Goal: Task Accomplishment & Management: Manage account settings

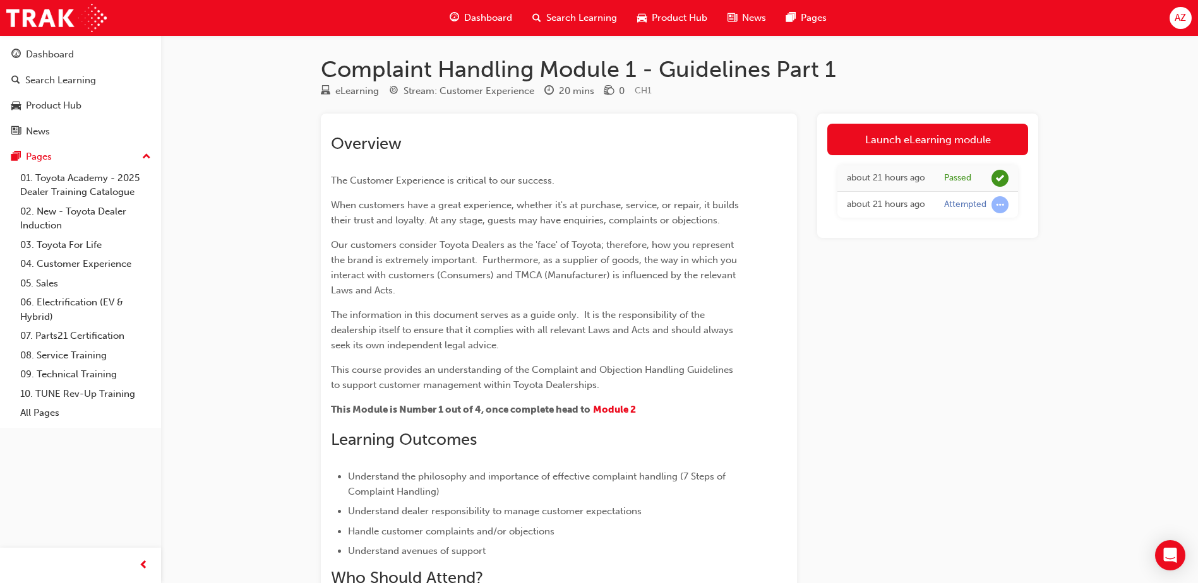
click at [1177, 21] on span "AZ" at bounding box center [1179, 18] width 11 height 15
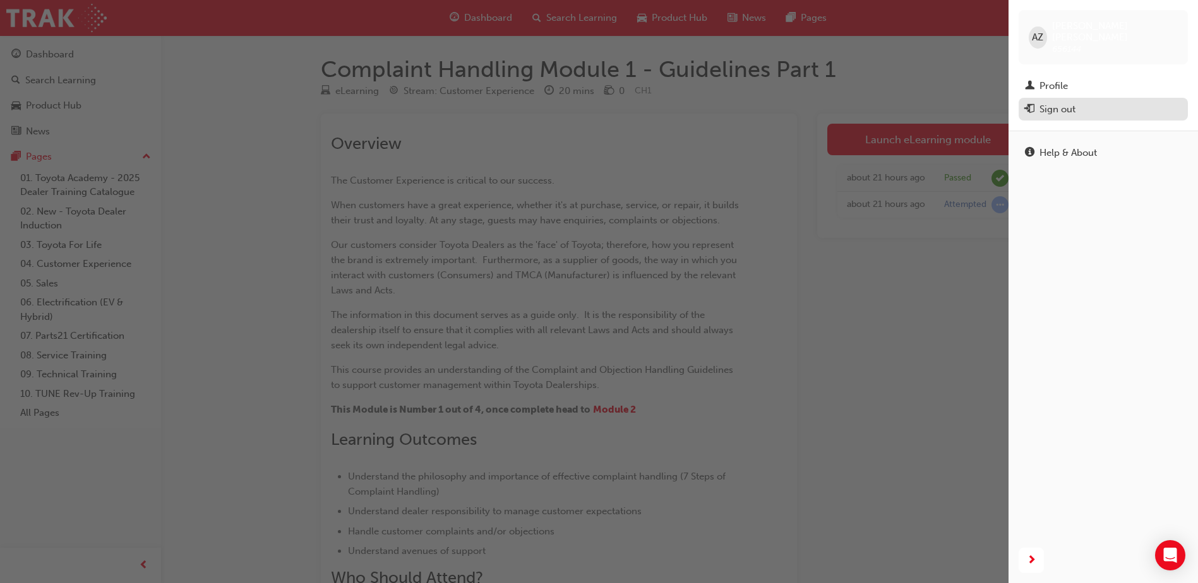
click at [1080, 102] on div "Sign out" at bounding box center [1103, 110] width 157 height 16
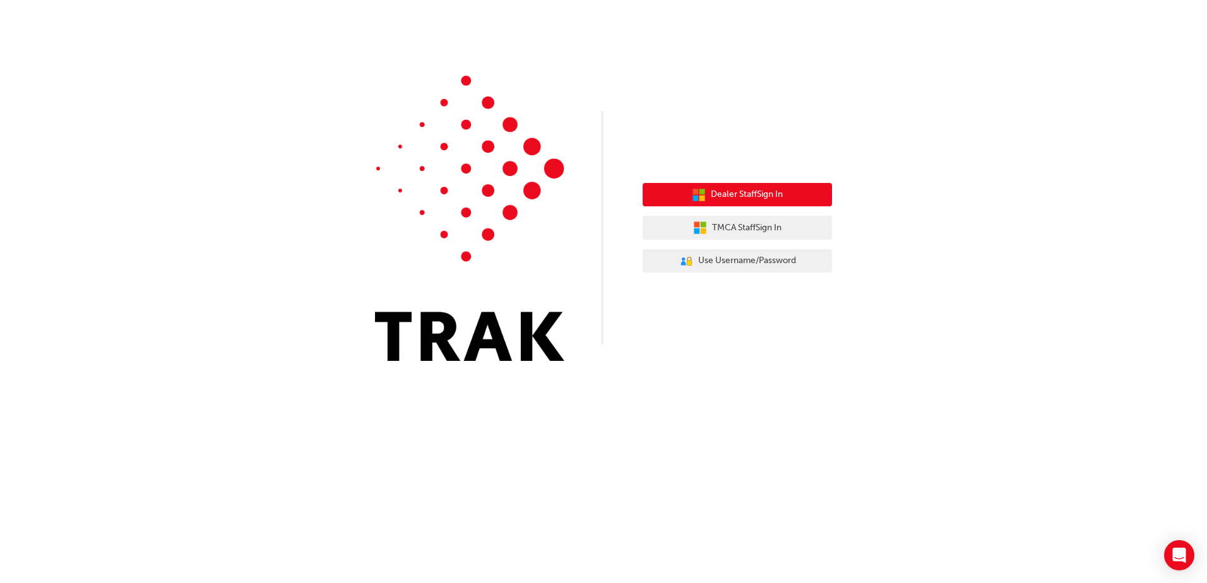
click at [756, 195] on span "Dealer Staff Sign In" at bounding box center [747, 194] width 72 height 15
click at [749, 199] on span "Dealer Staff Sign In" at bounding box center [747, 194] width 72 height 15
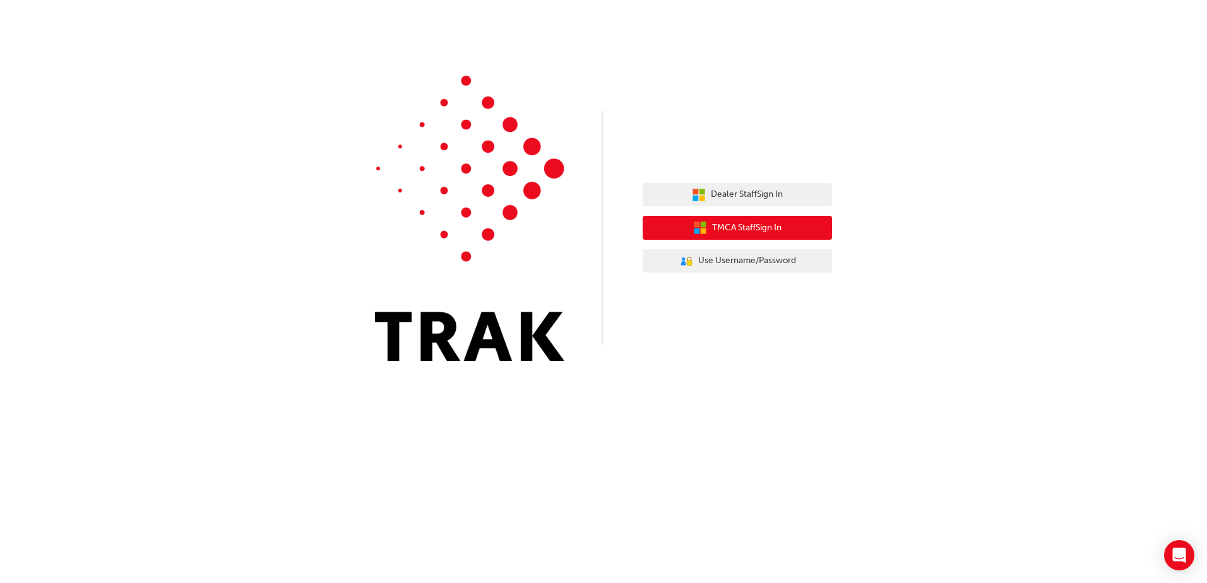
click at [758, 223] on span "TMCA Staff Sign In" at bounding box center [746, 228] width 69 height 15
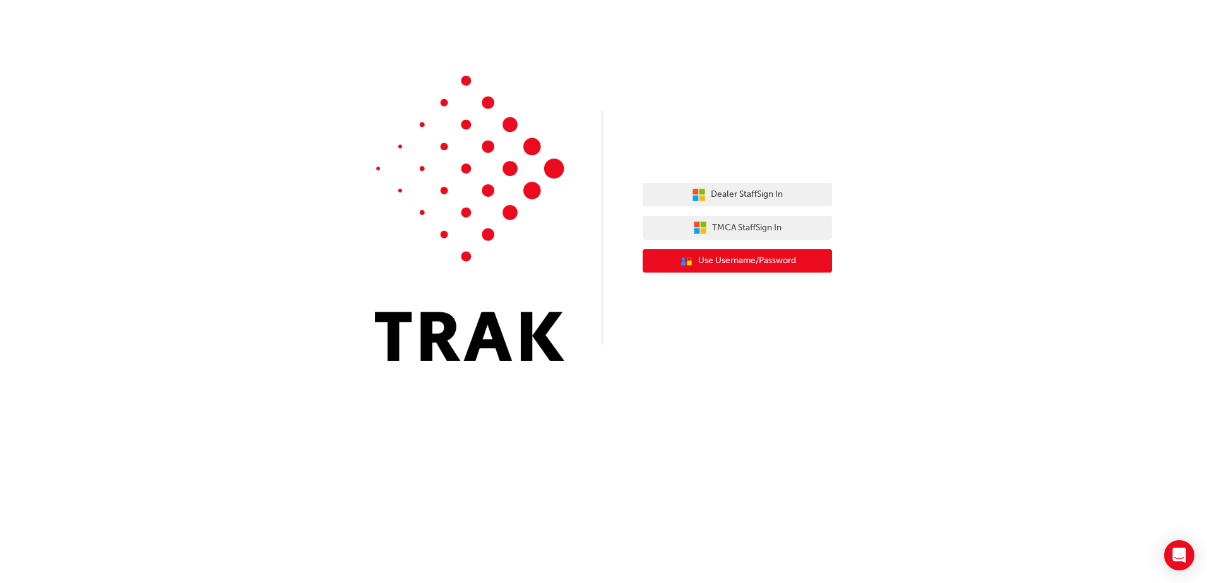
click at [755, 264] on span "Use Username/Password" at bounding box center [747, 261] width 98 height 15
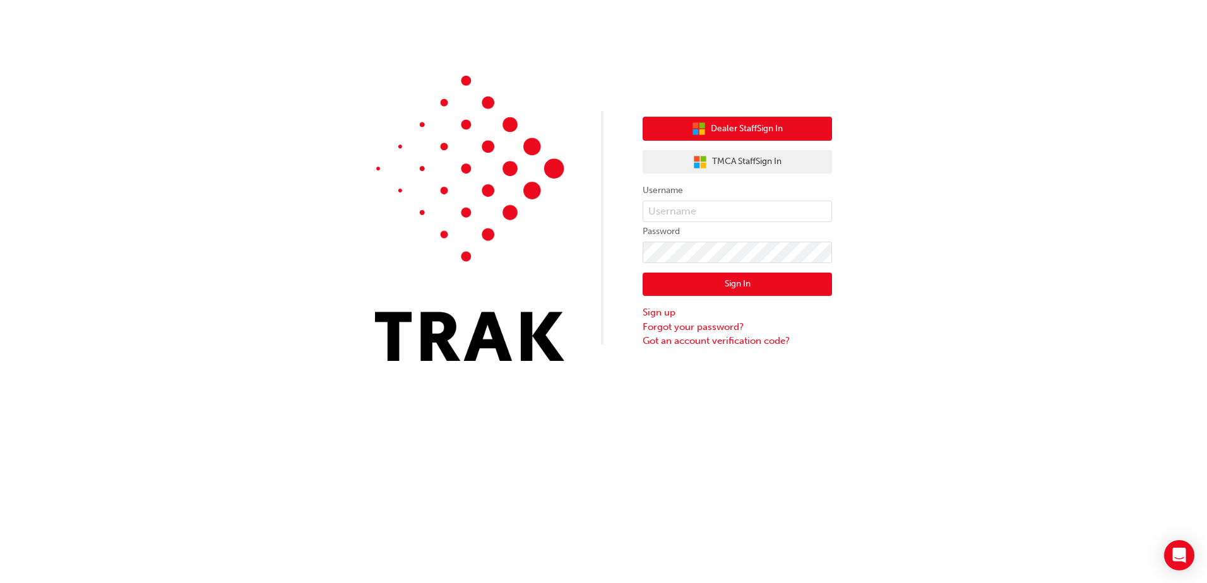
click at [732, 127] on span "Dealer Staff Sign In" at bounding box center [747, 129] width 72 height 15
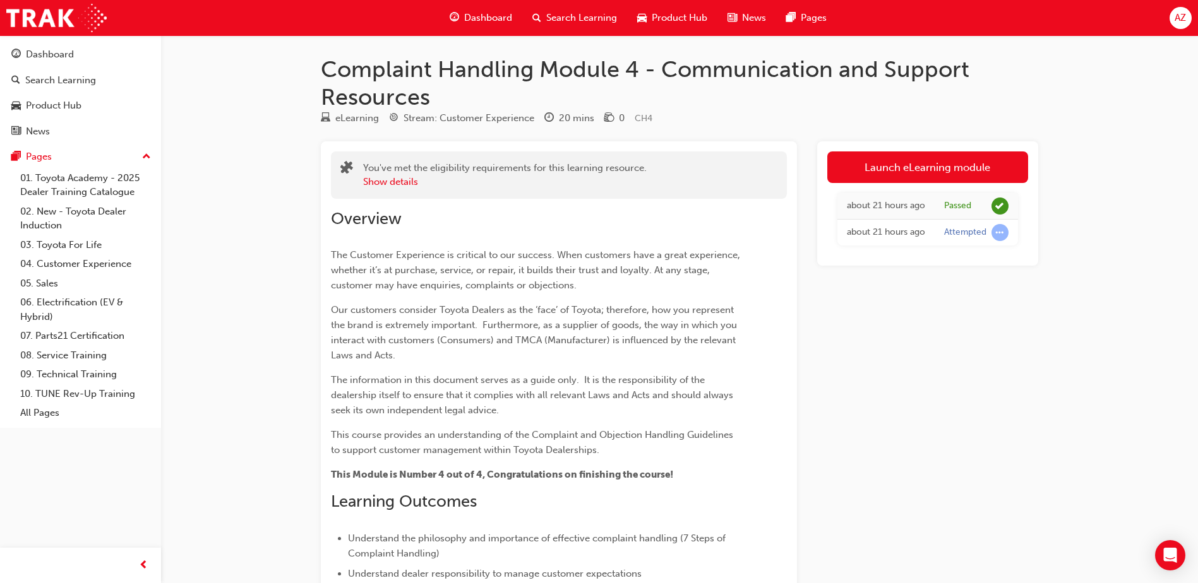
click at [1185, 18] on span "AZ" at bounding box center [1179, 18] width 11 height 15
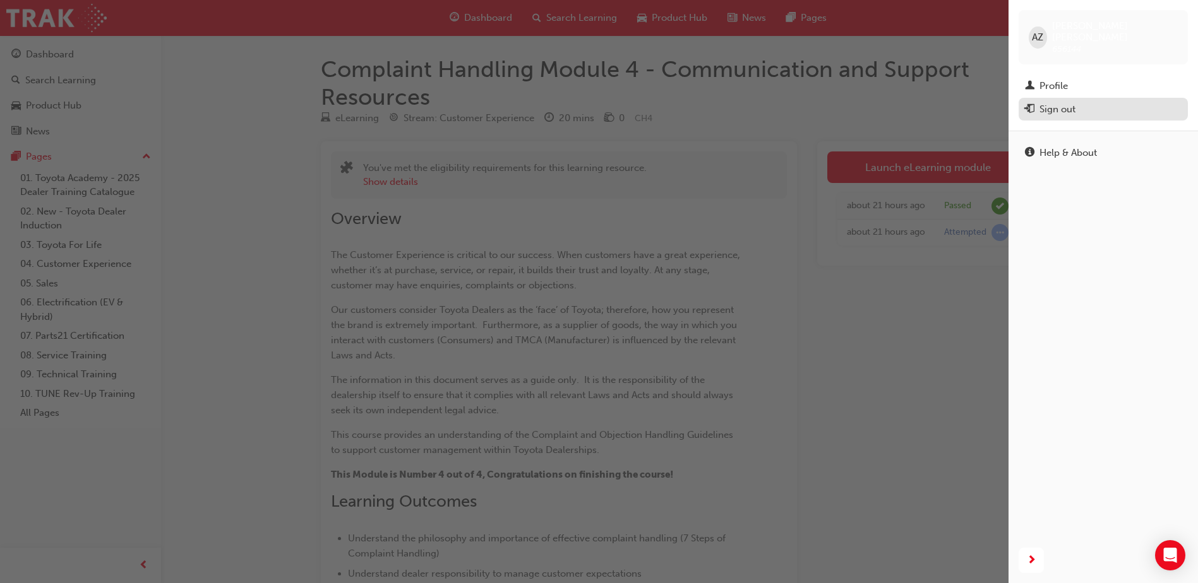
click at [1081, 102] on div "Sign out" at bounding box center [1103, 110] width 157 height 16
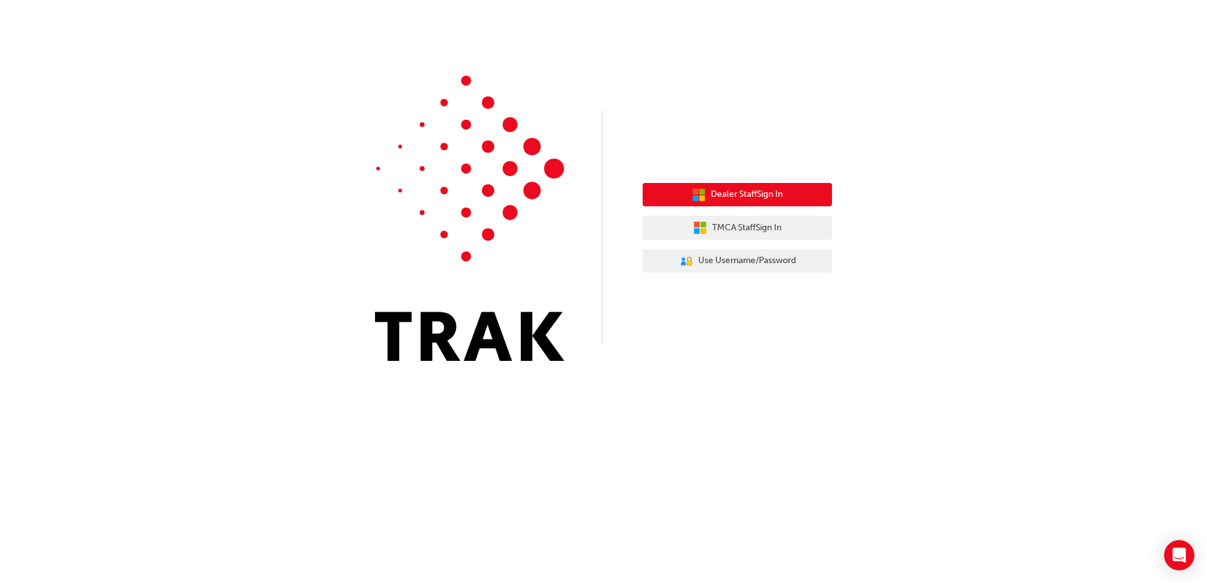
click at [730, 192] on span "Dealer Staff Sign In" at bounding box center [747, 194] width 72 height 15
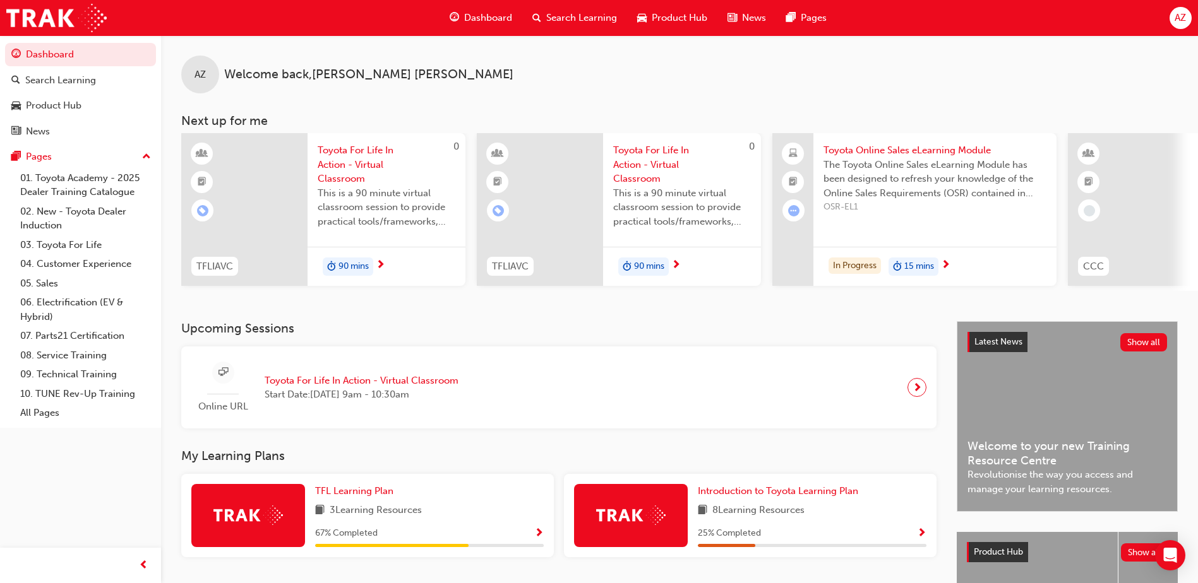
click at [1170, 22] on div "AZ" at bounding box center [1180, 18] width 22 height 22
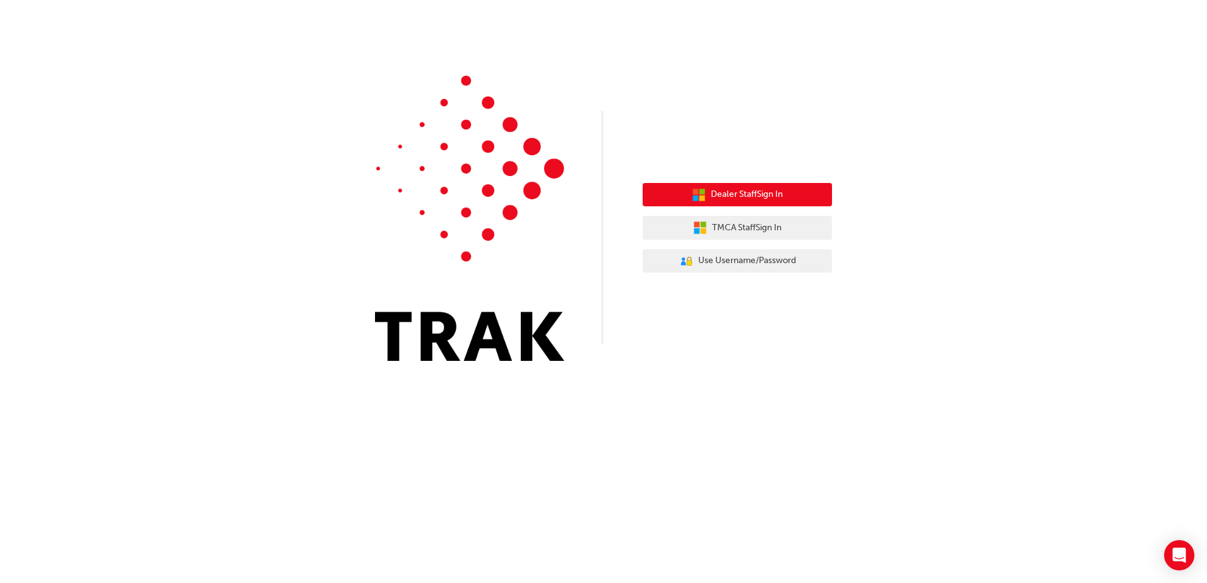
click at [718, 193] on span "Dealer Staff Sign In" at bounding box center [747, 194] width 72 height 15
